Goal: Transaction & Acquisition: Purchase product/service

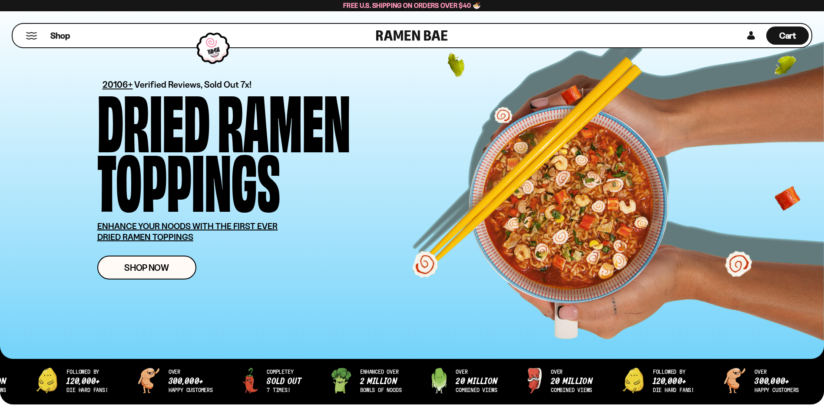
click at [790, 35] on span "Cart" at bounding box center [787, 35] width 17 height 10
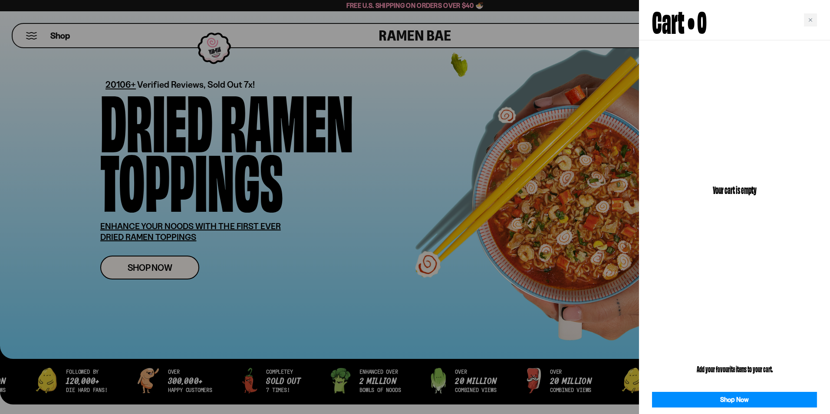
click at [424, 161] on div at bounding box center [415, 207] width 830 height 414
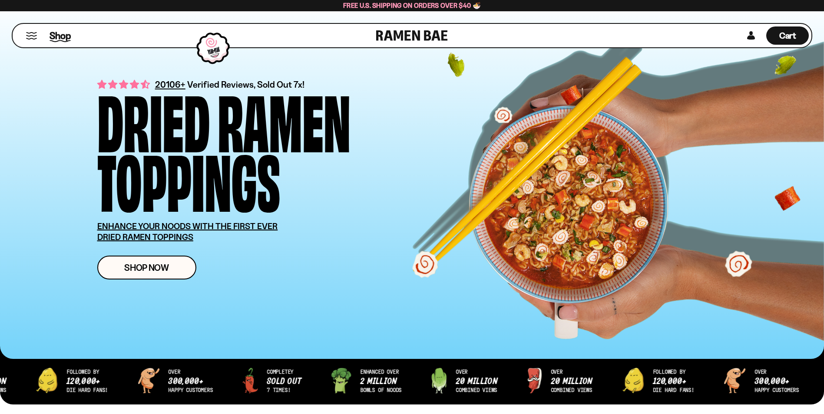
click at [61, 34] on span "Shop" at bounding box center [60, 35] width 21 height 13
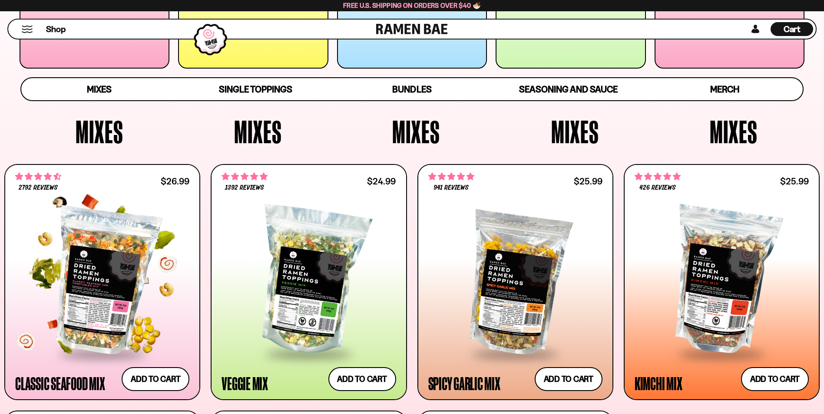
scroll to position [155, 0]
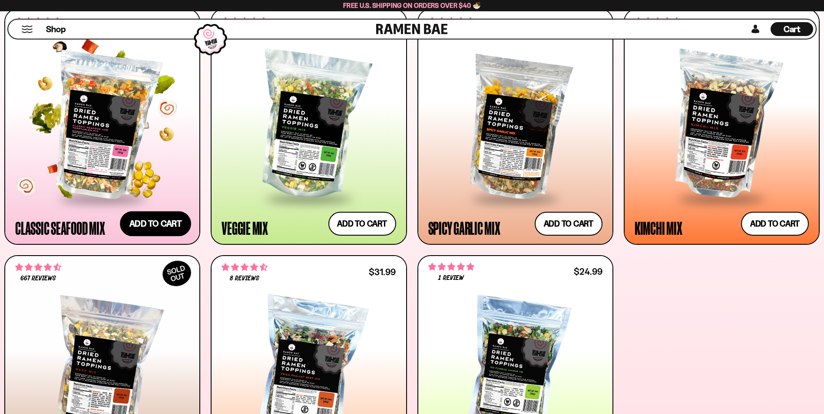
click at [170, 227] on button "Add to cart Add — Regular price $26.99 Regular price Sale price $26.99 Unit pri…" at bounding box center [155, 223] width 71 height 25
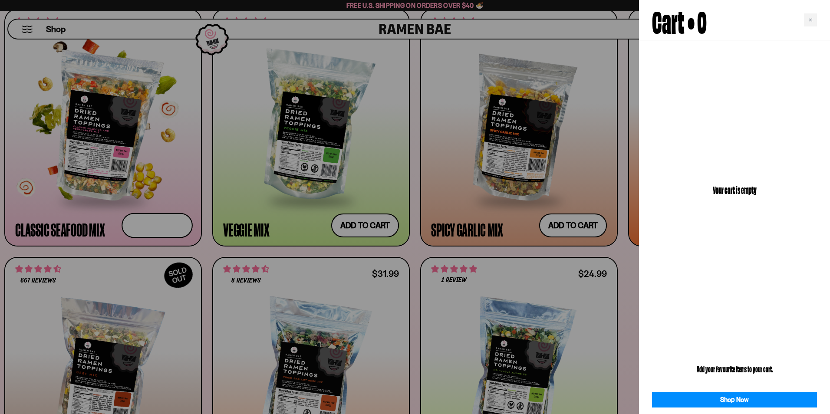
scroll to position [156, 0]
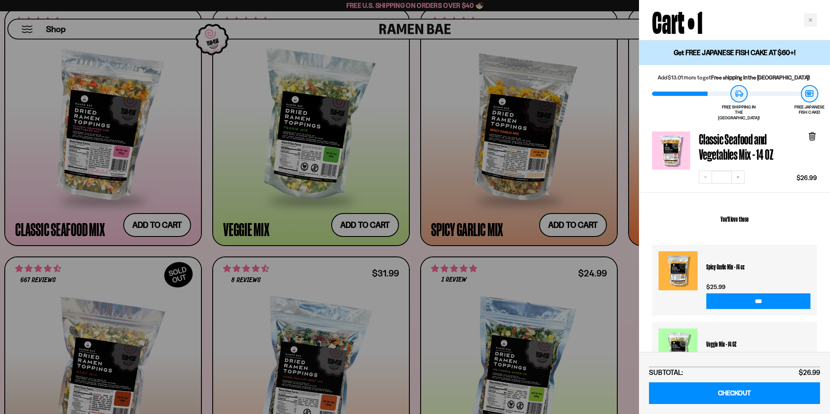
click at [438, 142] on div at bounding box center [415, 207] width 830 height 414
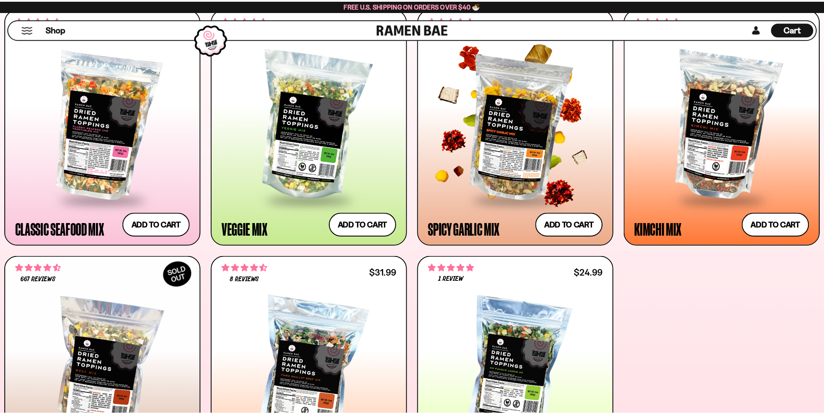
scroll to position [155, 0]
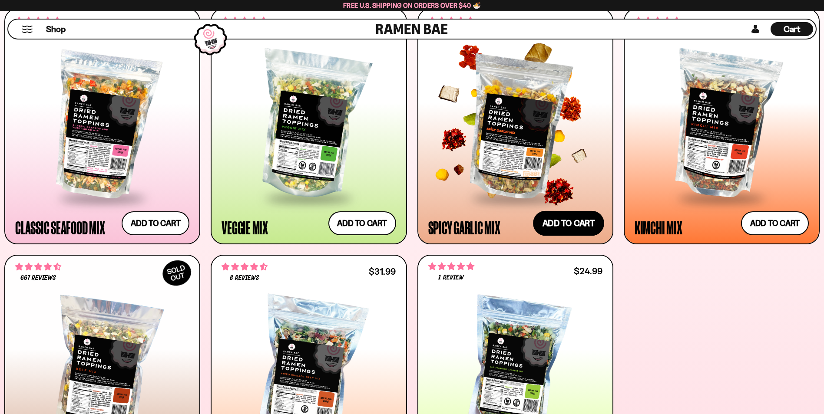
click at [564, 222] on button "Add to cart Add — Regular price $25.99 Regular price Sale price $25.99 Unit pri…" at bounding box center [568, 223] width 71 height 25
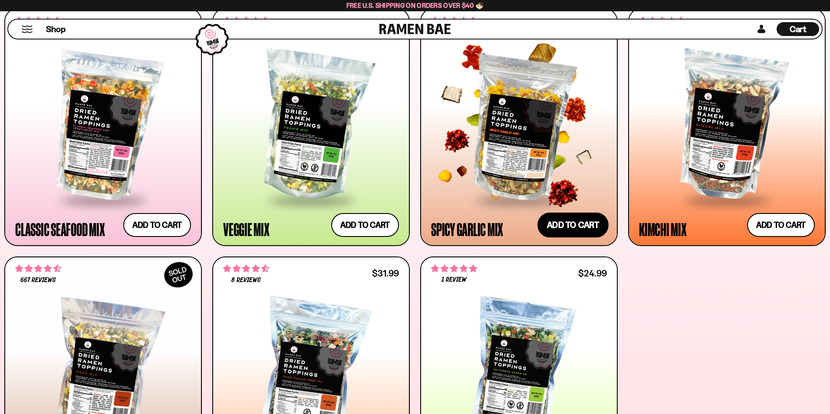
scroll to position [156, 0]
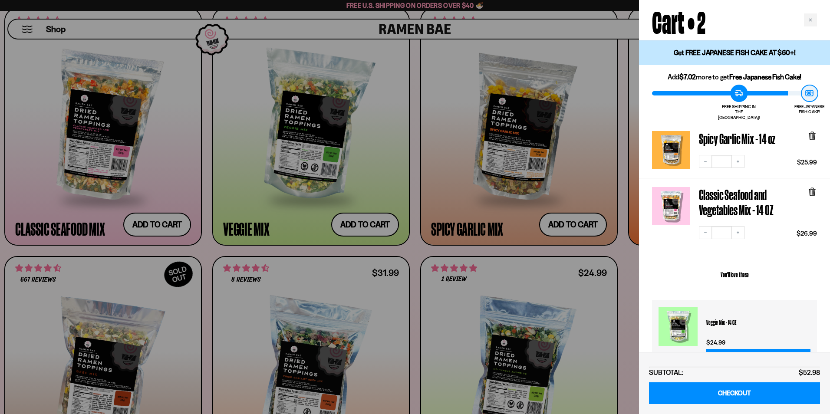
click at [616, 120] on div at bounding box center [415, 207] width 830 height 414
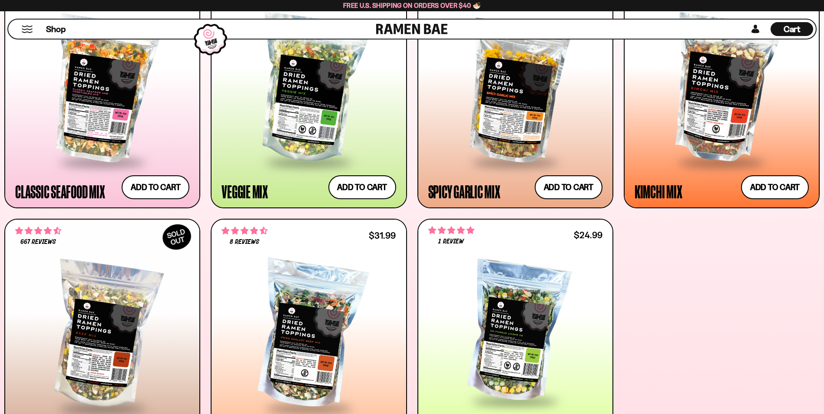
scroll to position [288, 0]
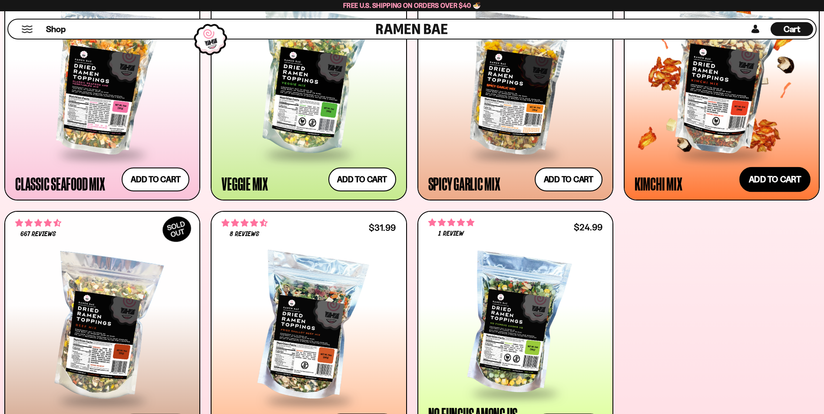
click at [784, 188] on button "Add to cart Add — Regular price $25.99 Regular price Sale price $25.99 Unit pri…" at bounding box center [774, 179] width 71 height 25
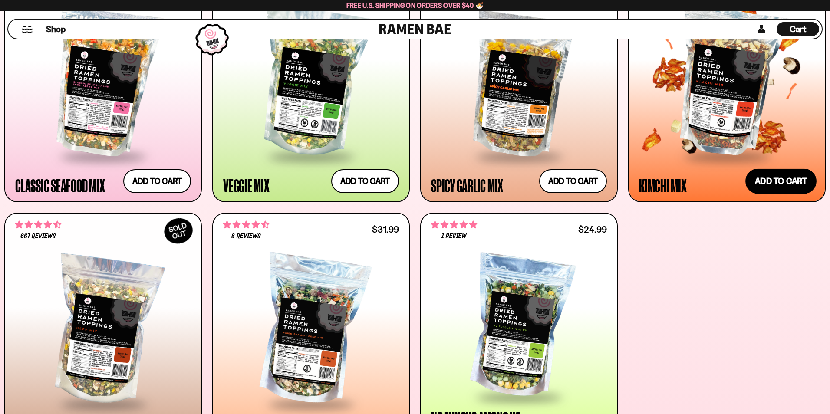
scroll to position [156, 0]
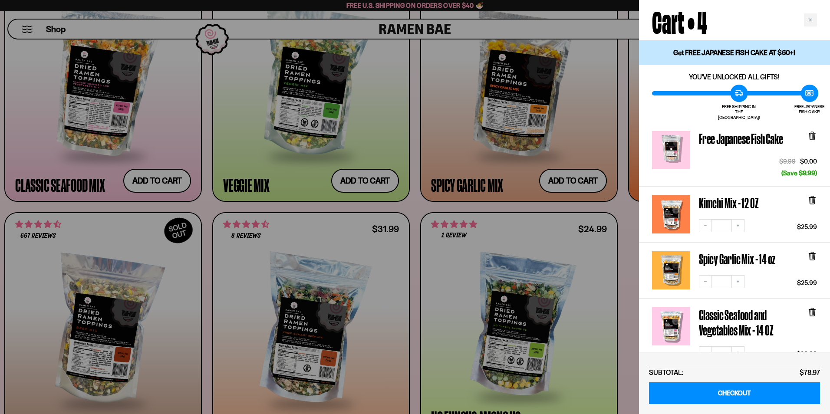
click at [626, 278] on div at bounding box center [415, 207] width 830 height 414
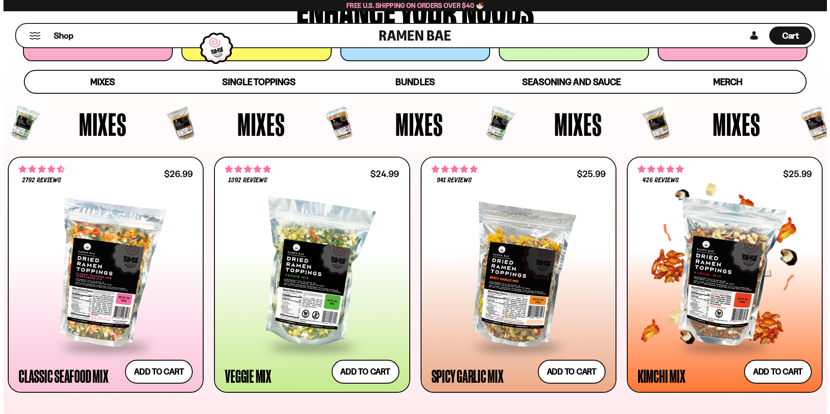
scroll to position [0, 0]
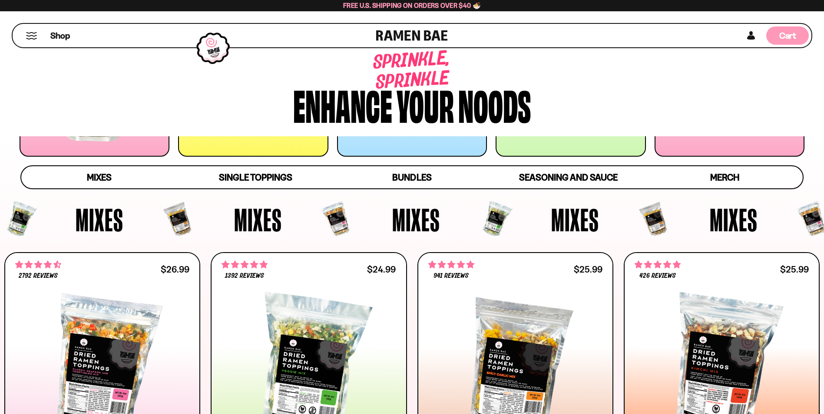
click at [797, 32] on div "Cart D0381C2F-513E-4F90-8A41-6F0A75DCBAAA" at bounding box center [787, 35] width 43 height 18
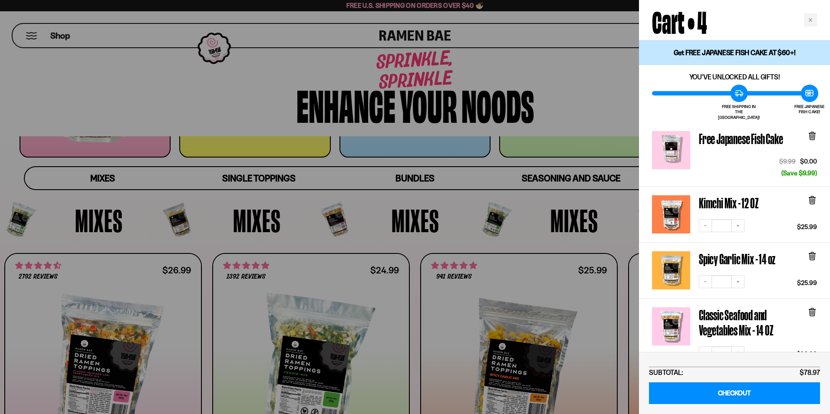
scroll to position [43, 0]
